Goal: Information Seeking & Learning: Learn about a topic

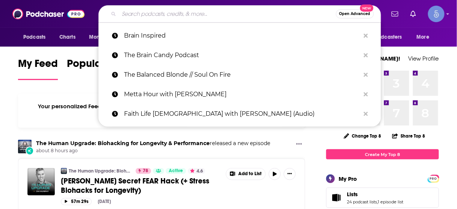
click at [228, 15] on input "Search podcasts, credits, & more..." at bounding box center [227, 14] width 217 height 12
paste input "Lead Smarter Podcast"
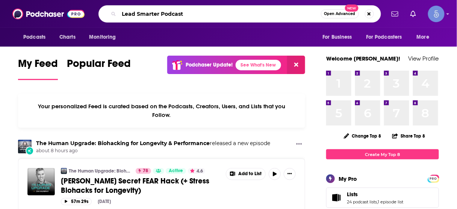
type input "Lead Smarter Podcast"
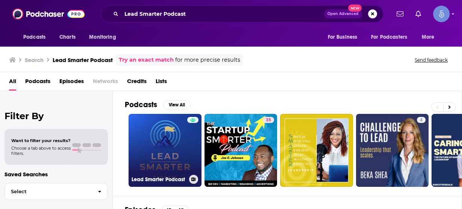
click at [170, 148] on link "Lead Smarter Podcast" at bounding box center [165, 150] width 73 height 73
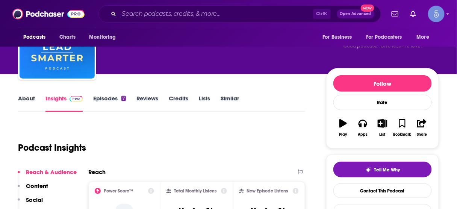
scroll to position [90, 0]
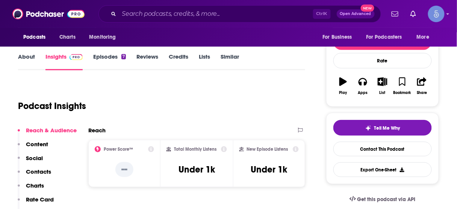
click at [46, 170] on p "Contacts" at bounding box center [38, 171] width 25 height 7
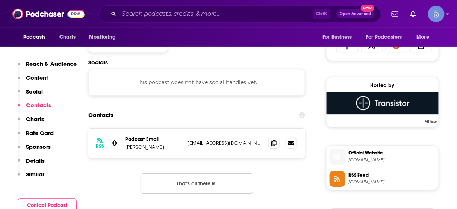
scroll to position [504, 0]
